Goal: Information Seeking & Learning: Learn about a topic

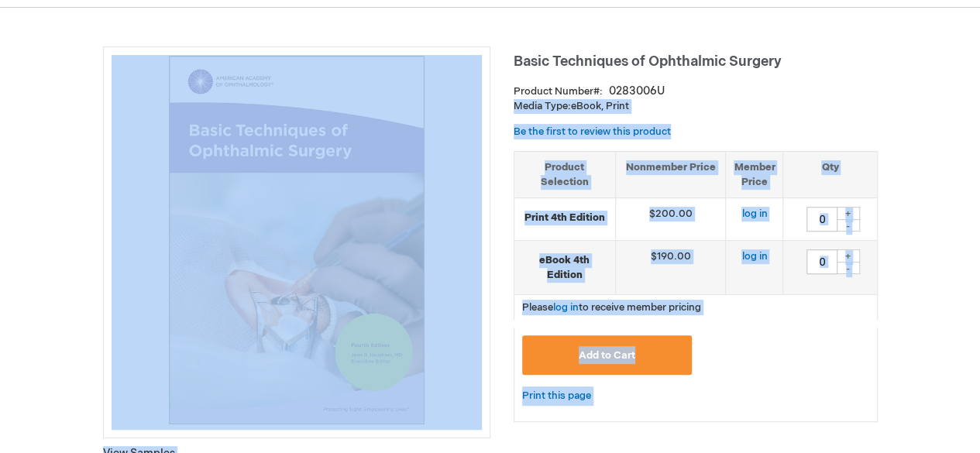
drag, startPoint x: 511, startPoint y: 61, endPoint x: 752, endPoint y: 89, distance: 242.5
click at [752, 89] on div "Product Number 0283006U" at bounding box center [695, 91] width 364 height 15
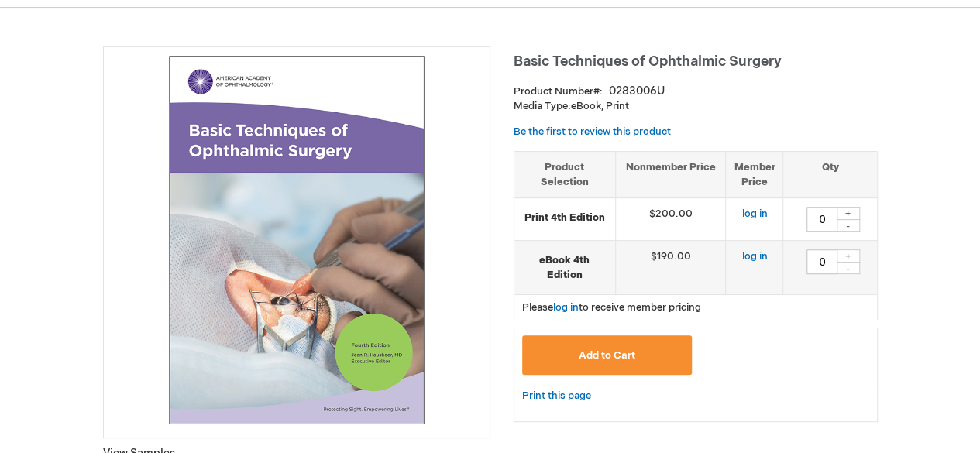
click at [752, 89] on div "Product Number 0283006U" at bounding box center [695, 91] width 364 height 15
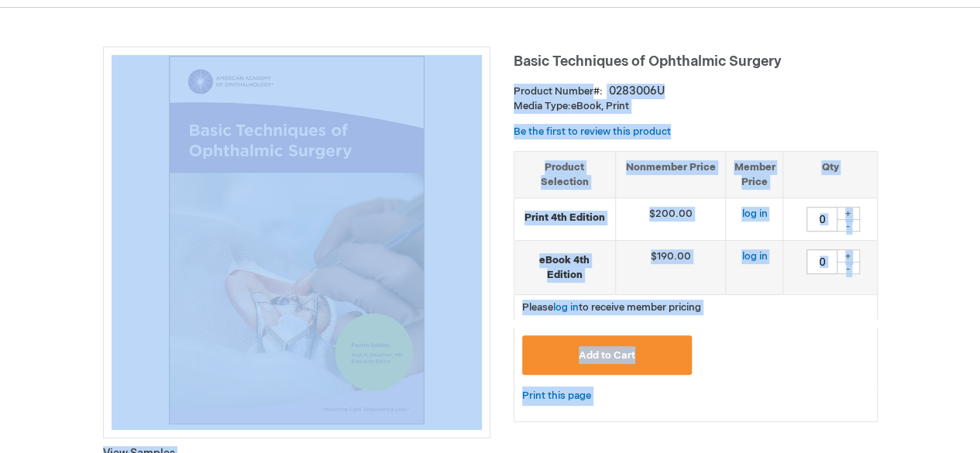
drag, startPoint x: 792, startPoint y: 63, endPoint x: 512, endPoint y: 56, distance: 280.5
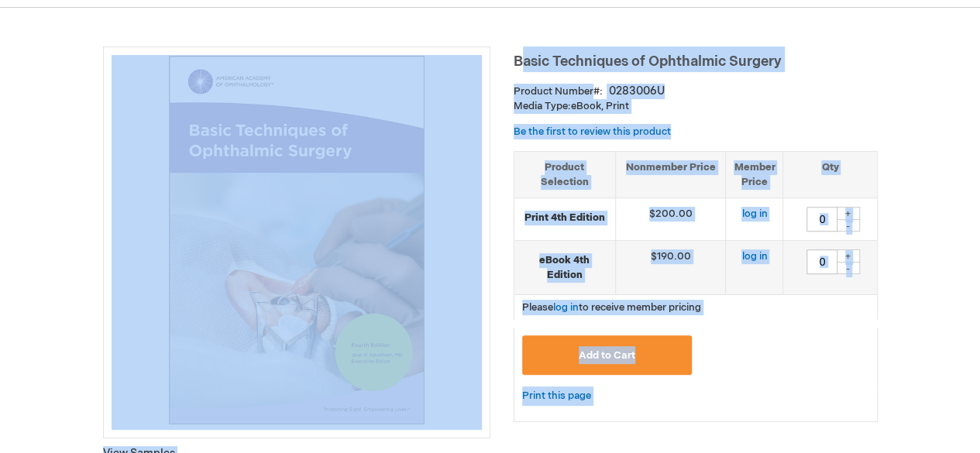
drag, startPoint x: 512, startPoint y: 56, endPoint x: 521, endPoint y: 58, distance: 9.6
click at [521, 58] on span "Basic Techniques of Ophthalmic Surgery" at bounding box center [647, 61] width 268 height 16
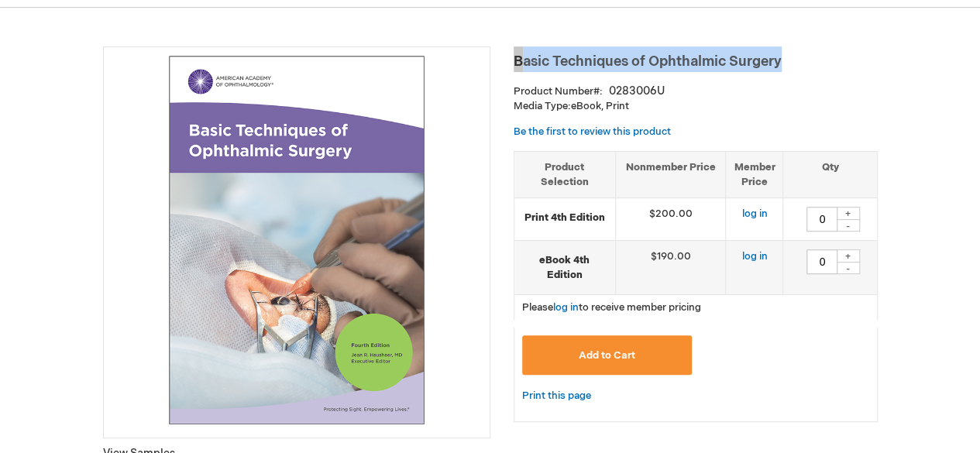
drag, startPoint x: 514, startPoint y: 60, endPoint x: 784, endPoint y: 64, distance: 269.6
click at [784, 64] on h1 "Basic Techniques of Ophthalmic Surgery" at bounding box center [695, 59] width 364 height 26
copy span "Basic Techniques of Ophthalmic Surgery"
